Goal: Find specific page/section: Find specific page/section

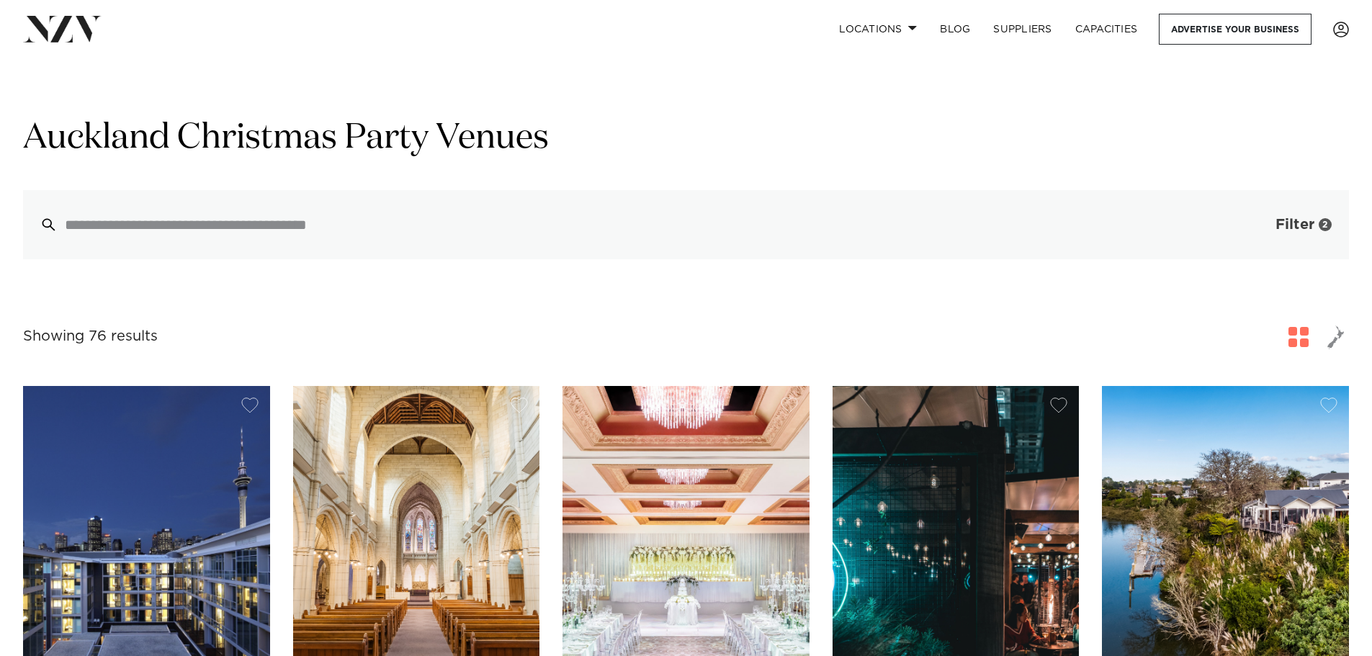
click at [1285, 232] on span "Filter" at bounding box center [1294, 224] width 39 height 14
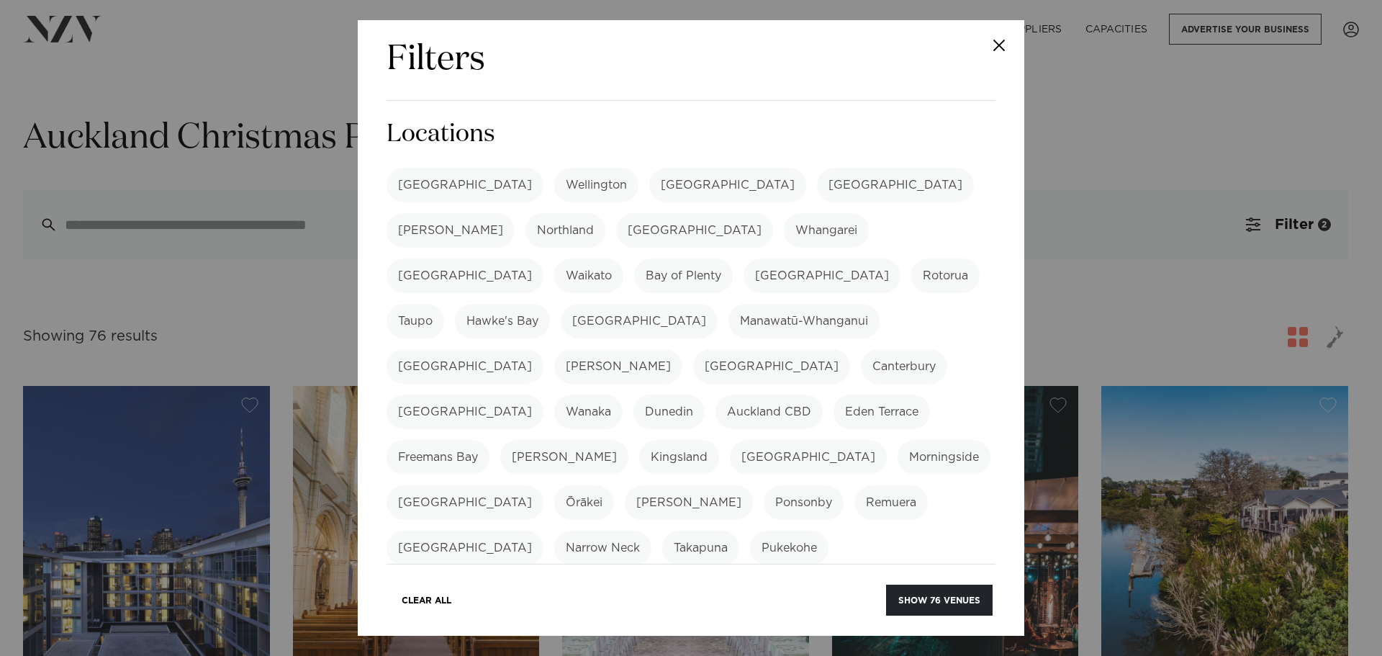
click at [1254, 316] on div "Filters Search Type Venue Supplier See more Locations [GEOGRAPHIC_DATA] [GEOGRA…" at bounding box center [691, 328] width 1382 height 656
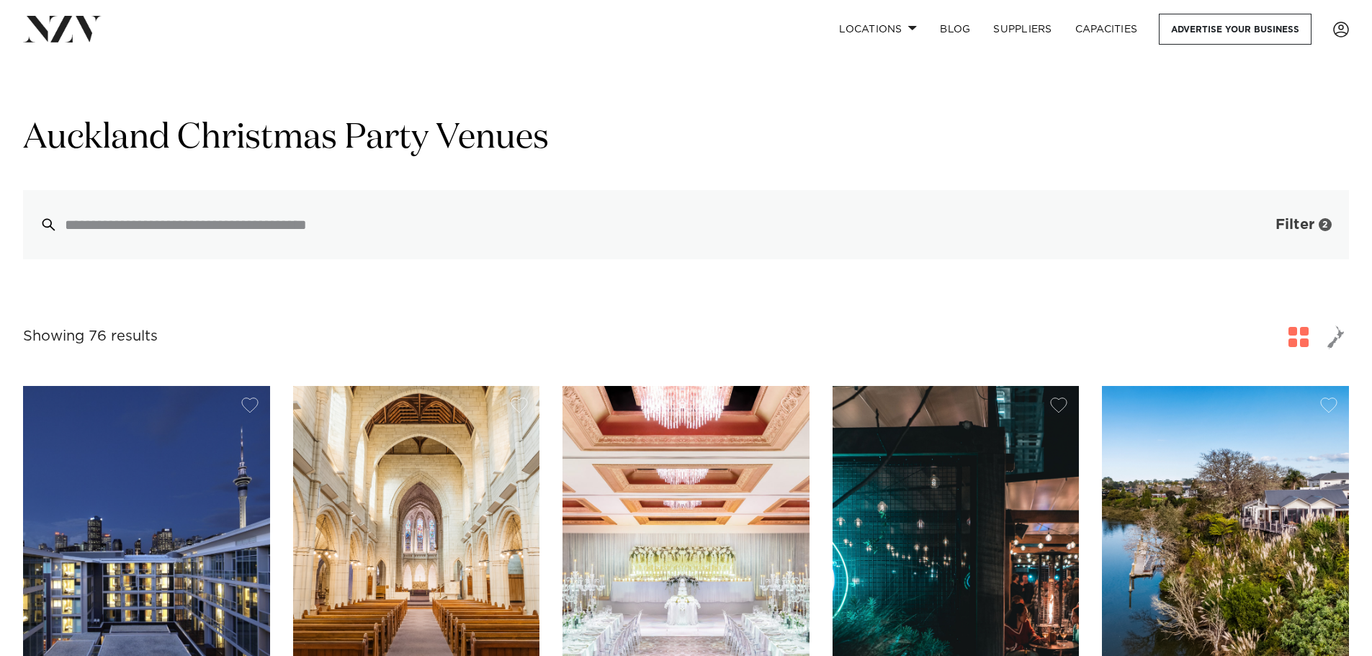
click at [1251, 217] on button "Filter 2" at bounding box center [1289, 224] width 120 height 69
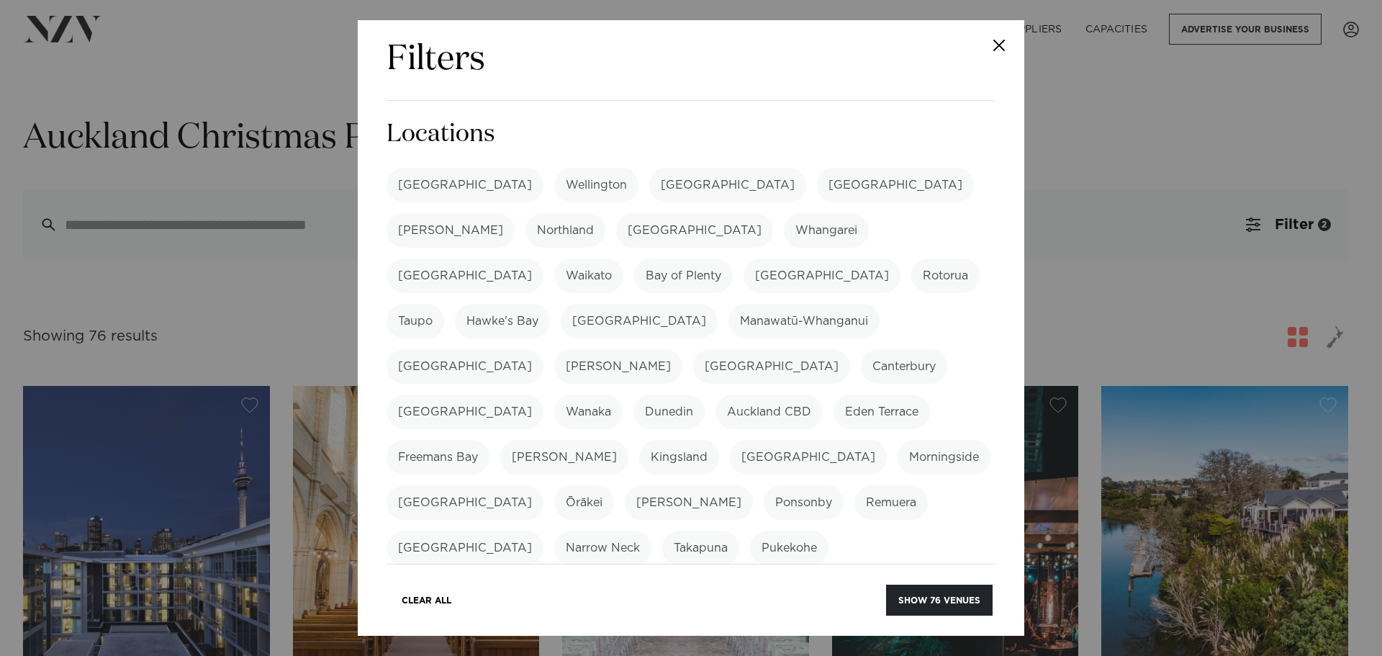
click at [1240, 313] on div "Filters Search Type Venue Supplier See more Locations [GEOGRAPHIC_DATA] [GEOGRA…" at bounding box center [691, 328] width 1382 height 656
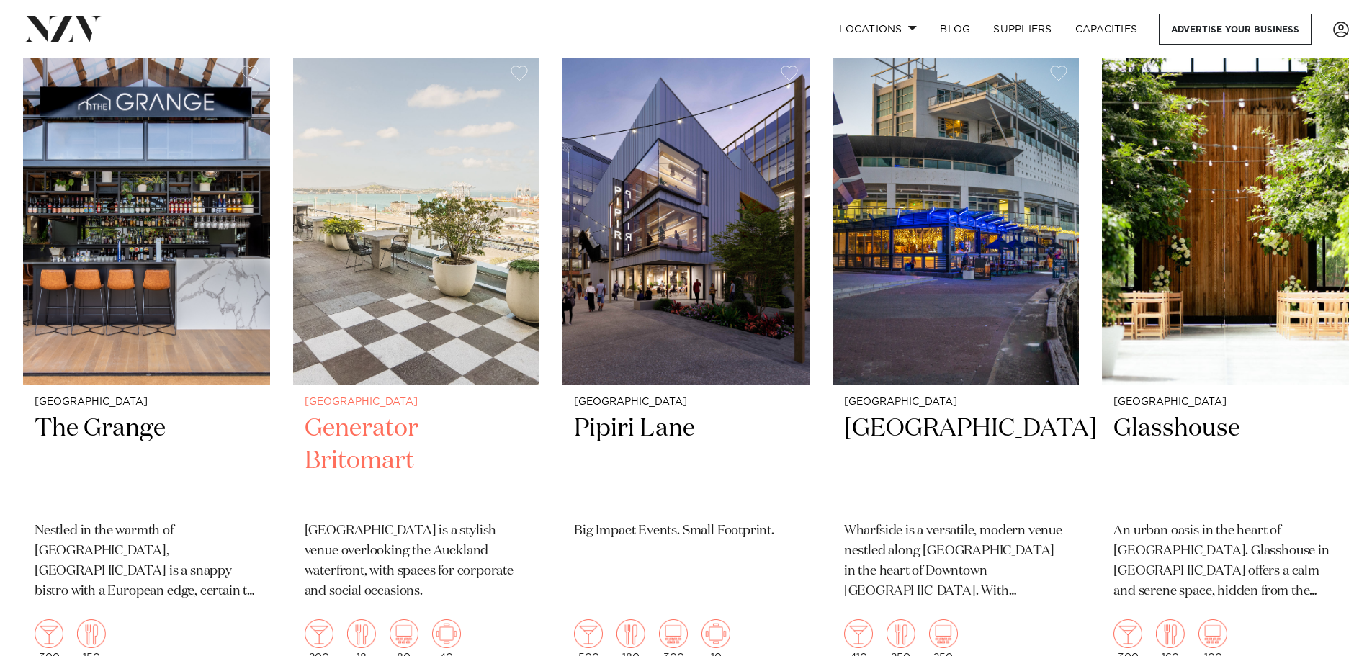
scroll to position [1008, 0]
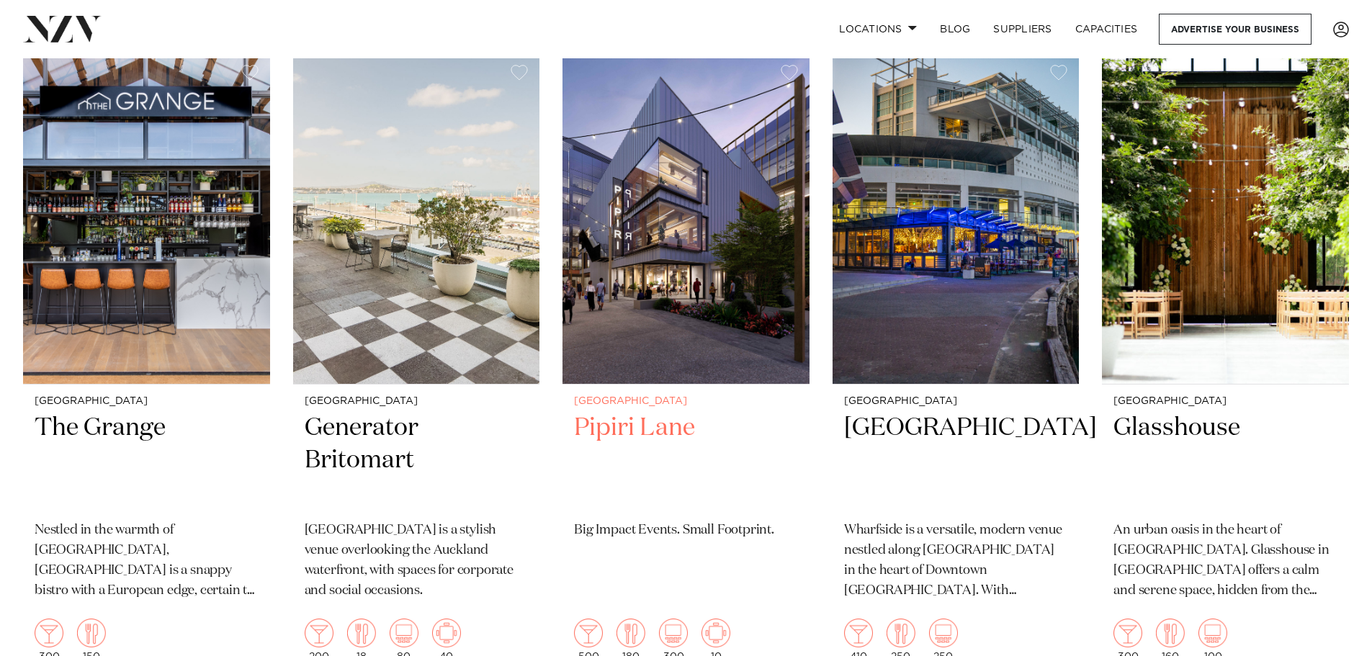
click at [667, 412] on h2 "Pipiri Lane" at bounding box center [686, 460] width 224 height 97
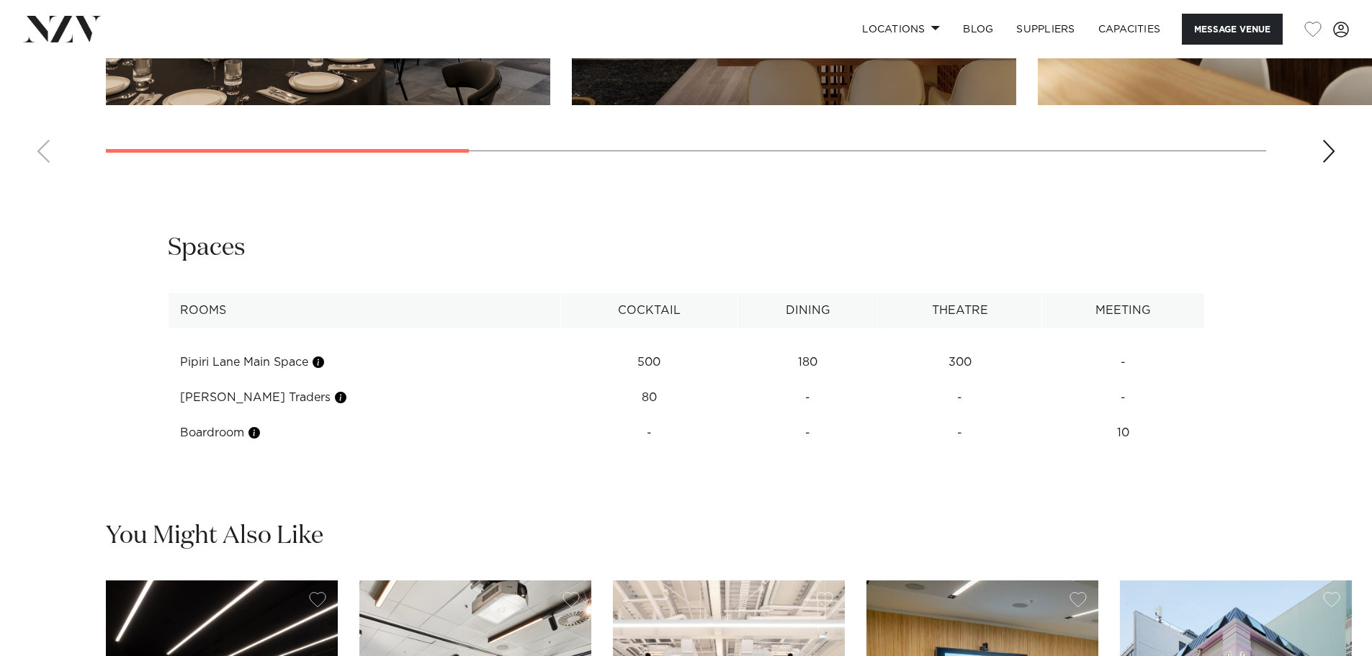
scroll to position [1872, 0]
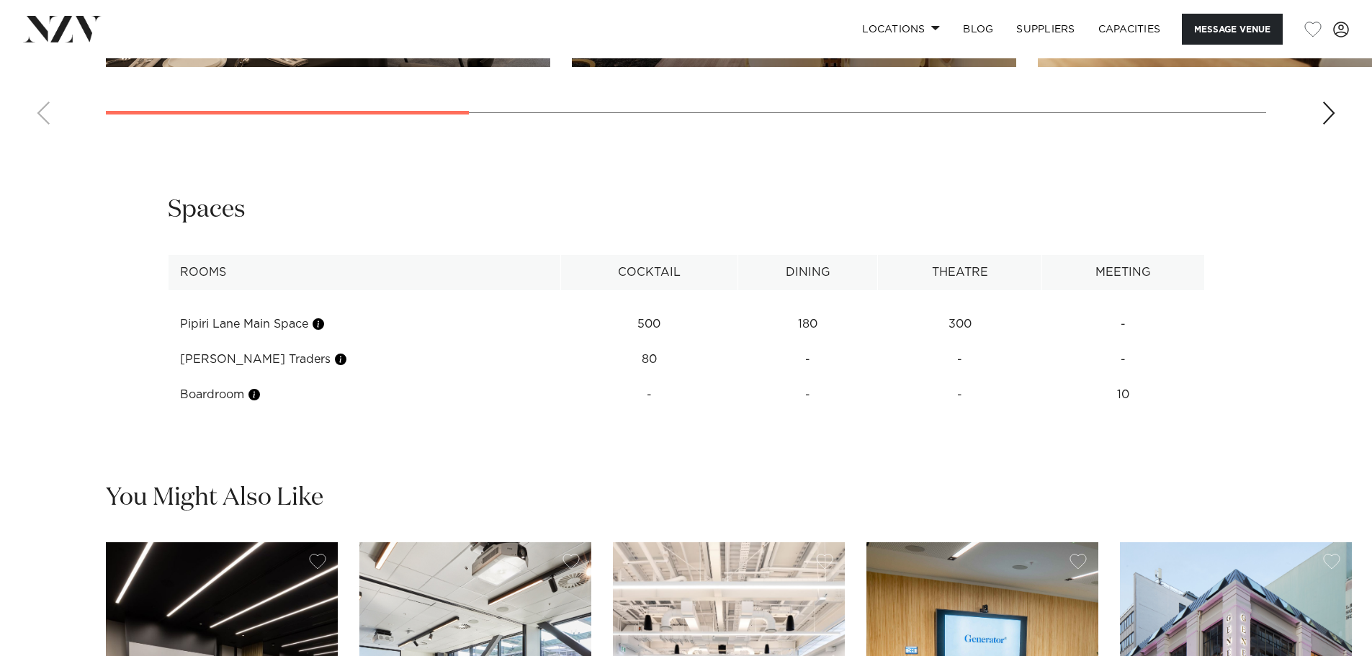
click at [949, 307] on td "300" at bounding box center [960, 324] width 164 height 35
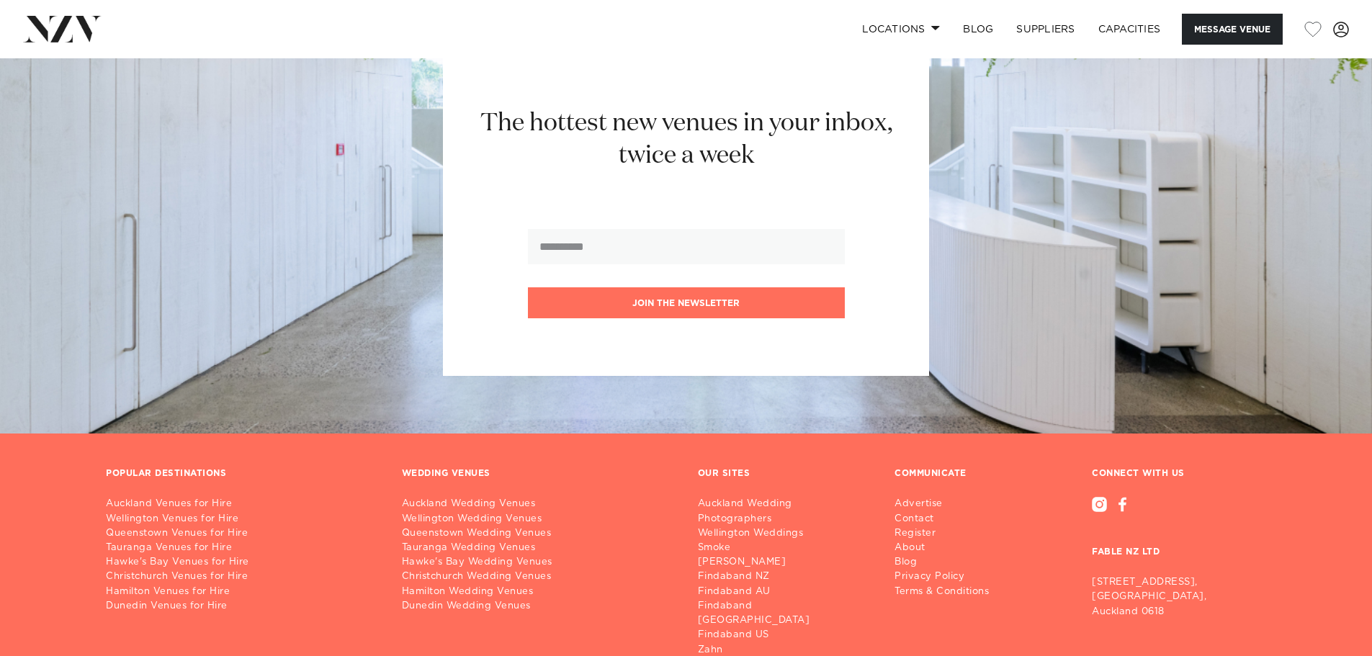
scroll to position [3003, 0]
